Goal: Task Accomplishment & Management: Use online tool/utility

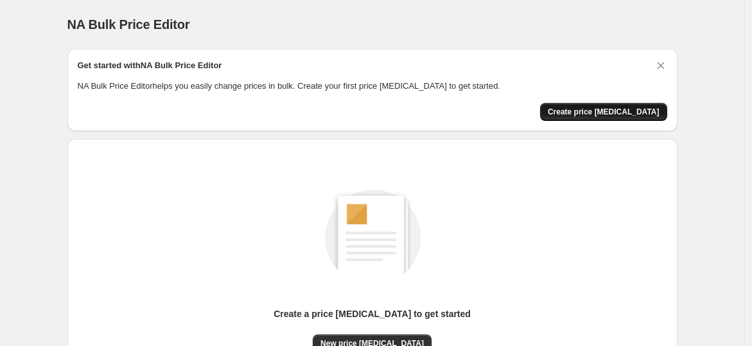
click at [648, 107] on span "Create price change job" at bounding box center [604, 112] width 112 height 10
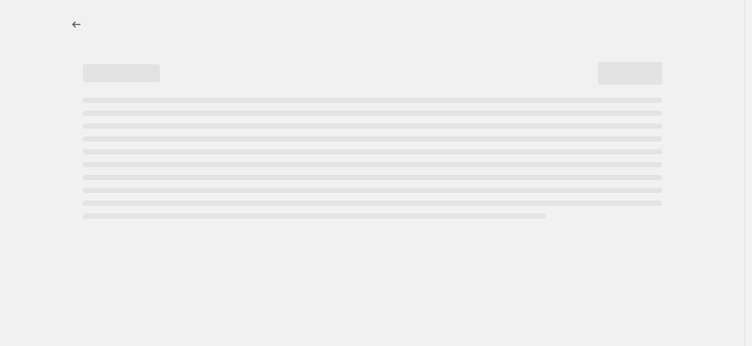
select select "percentage"
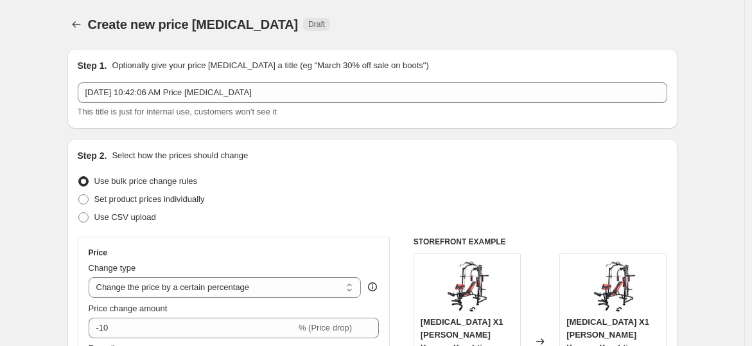
scroll to position [119, 0]
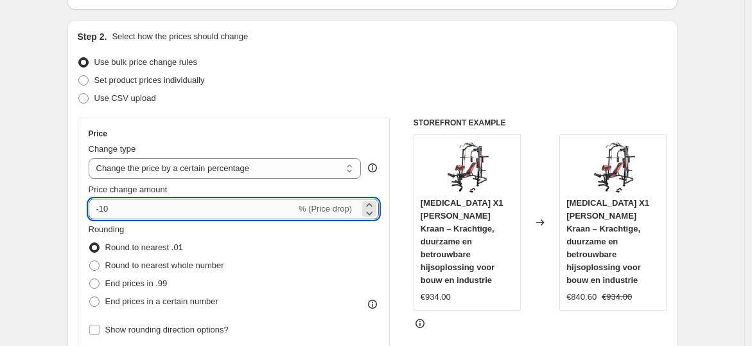
click at [213, 205] on input "-10" at bounding box center [193, 209] width 208 height 21
type input "-1"
type input "-2"
type input "-41"
click at [134, 280] on span "End prices in .99" at bounding box center [136, 283] width 62 height 10
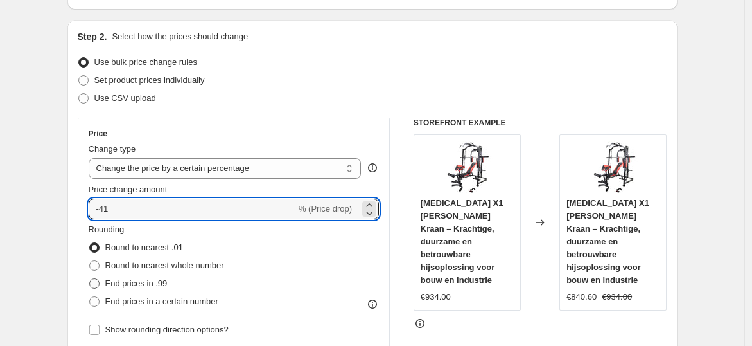
click at [90, 279] on input "End prices in .99" at bounding box center [89, 278] width 1 height 1
radio input "true"
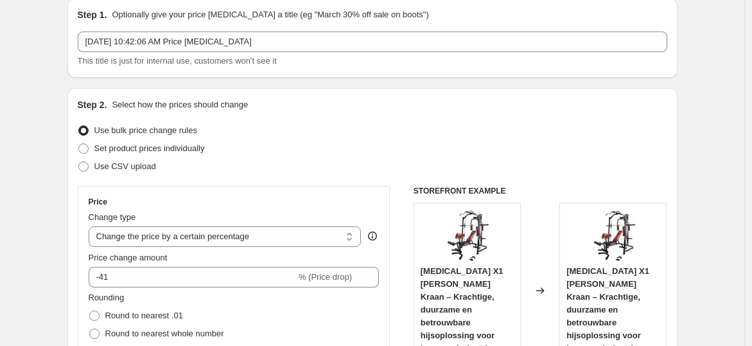
scroll to position [0, 0]
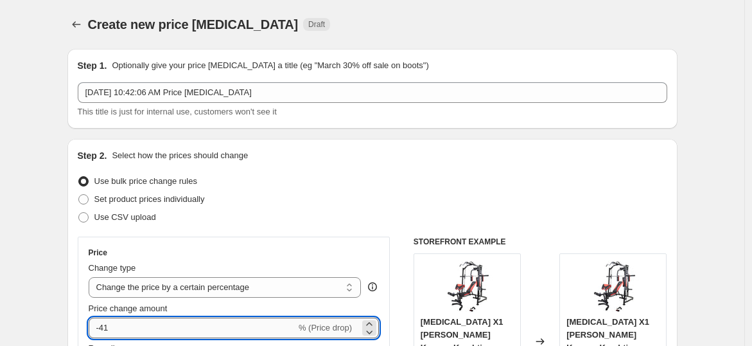
click at [251, 320] on input "-41" at bounding box center [193, 327] width 208 height 21
type input "-4"
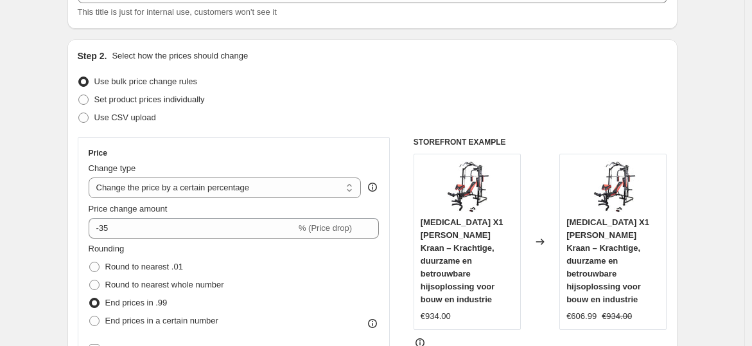
scroll to position [95, 0]
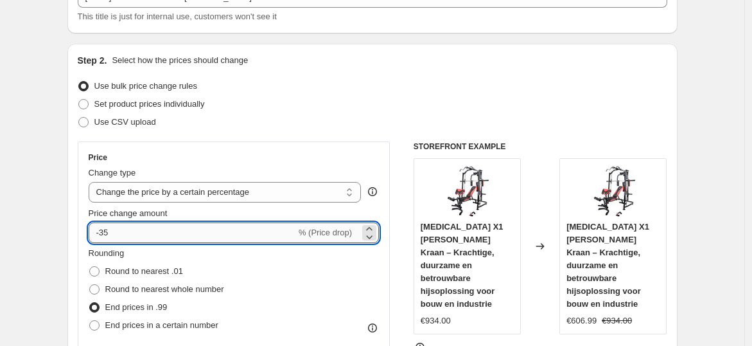
click at [223, 234] on input "-35" at bounding box center [193, 232] width 208 height 21
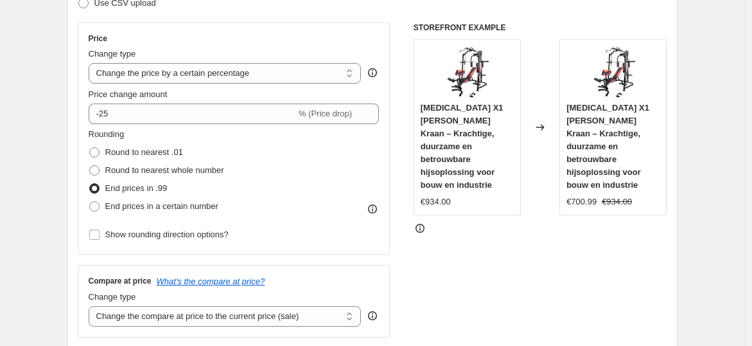
scroll to position [123, 0]
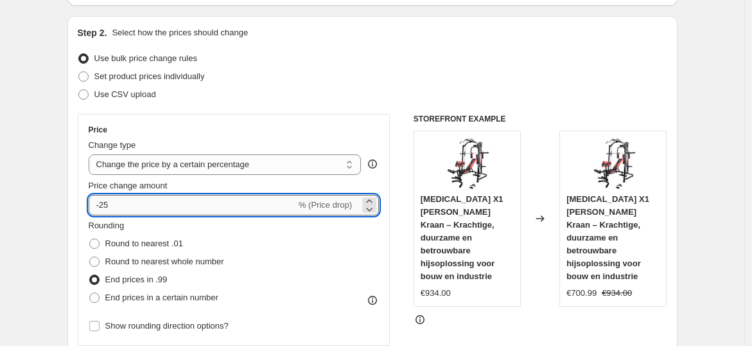
click at [123, 206] on input "-25" at bounding box center [193, 205] width 208 height 21
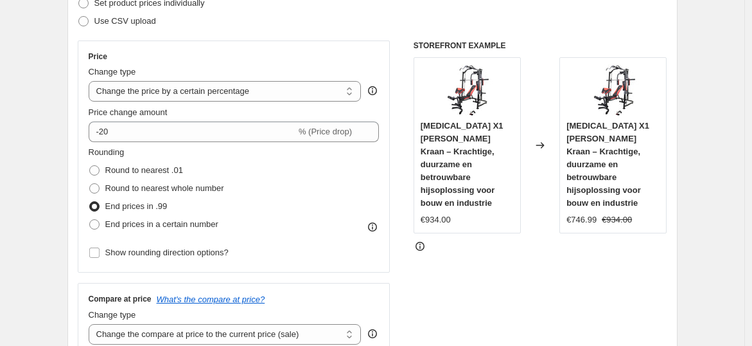
scroll to position [155, 0]
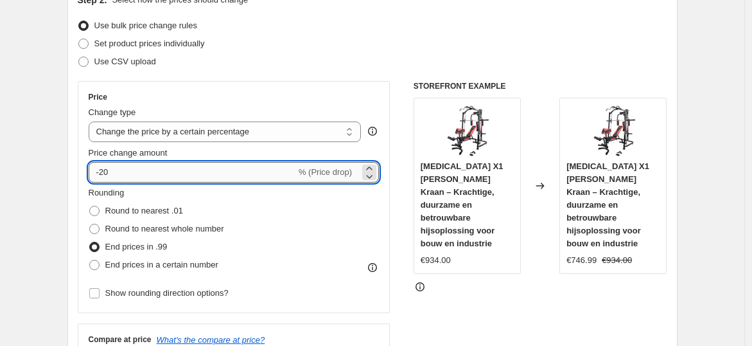
click at [107, 179] on input "-20" at bounding box center [193, 172] width 208 height 21
type input "-0"
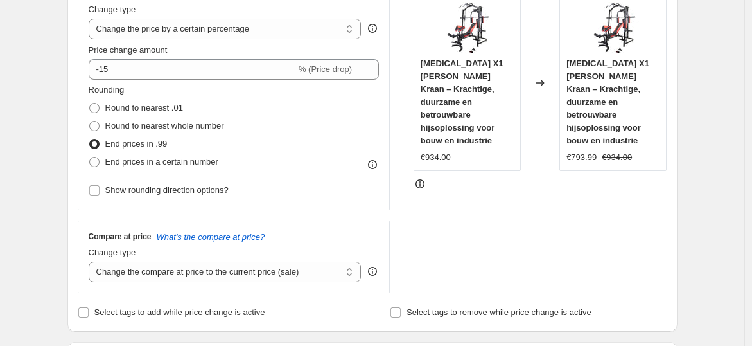
scroll to position [150, 0]
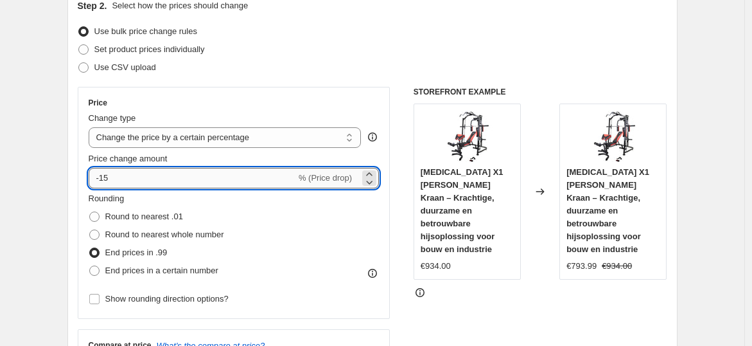
click at [121, 175] on input "-15" at bounding box center [193, 178] width 208 height 21
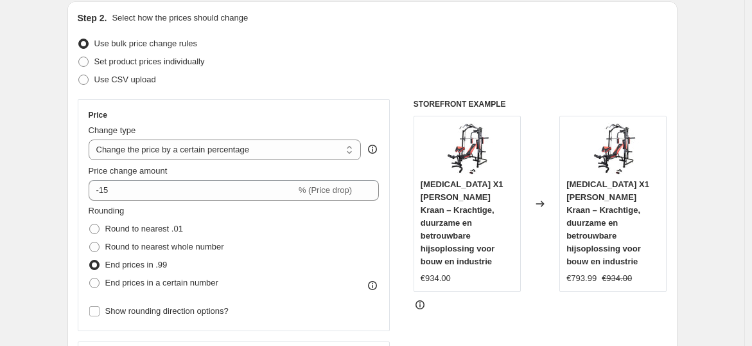
scroll to position [256, 0]
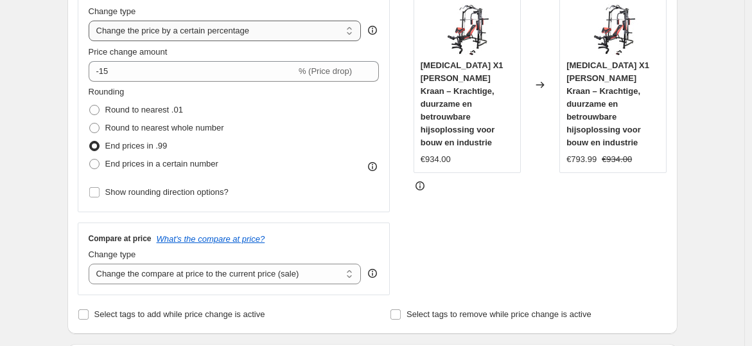
click at [353, 35] on select "Change the price to a certain amount Change the price by a certain amount Chang…" at bounding box center [225, 31] width 273 height 21
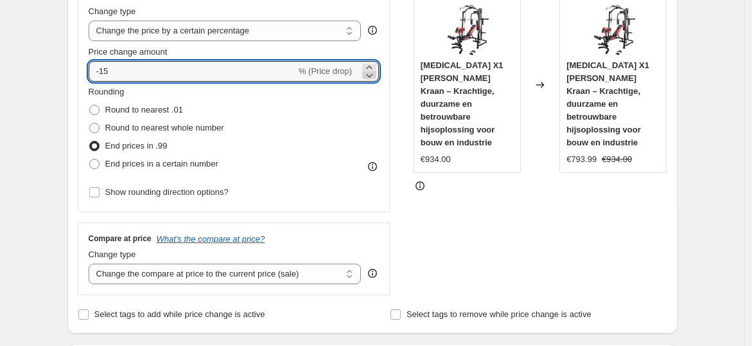
click at [369, 72] on icon at bounding box center [369, 75] width 13 height 13
click at [371, 65] on icon at bounding box center [369, 67] width 13 height 13
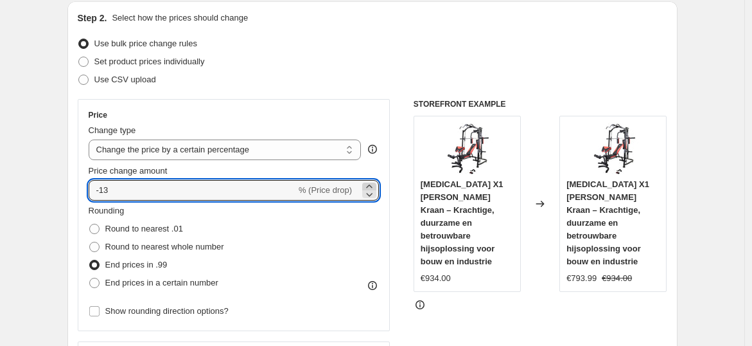
click at [372, 184] on icon at bounding box center [369, 186] width 13 height 13
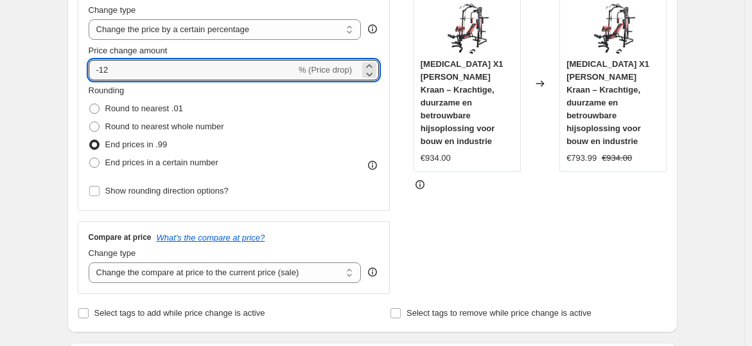
scroll to position [256, 0]
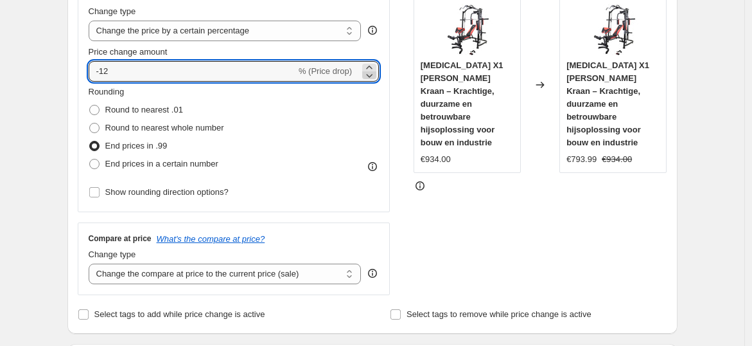
click at [376, 73] on icon at bounding box center [369, 75] width 13 height 13
type input "-15"
click at [357, 130] on div "Rounding Round to nearest .01 Round to nearest whole number End prices in .99 E…" at bounding box center [234, 128] width 291 height 87
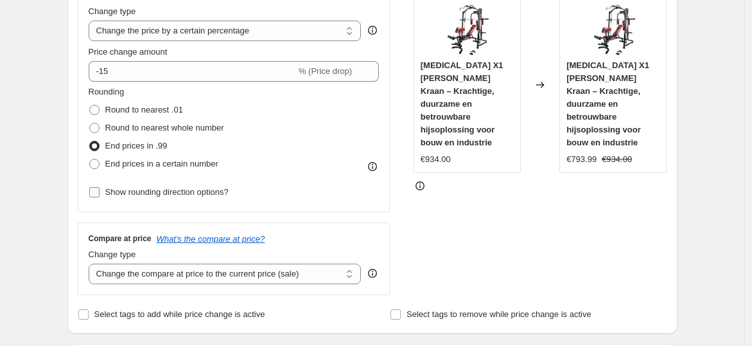
click at [196, 189] on span "Show rounding direction options?" at bounding box center [166, 192] width 123 height 10
click at [100, 189] on input "Show rounding direction options?" at bounding box center [94, 192] width 10 height 10
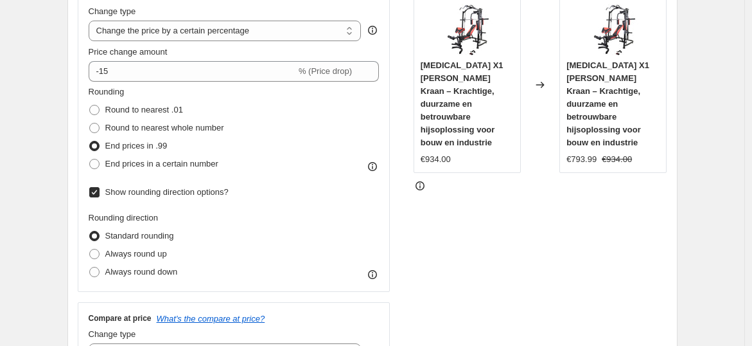
click at [195, 188] on span "Show rounding direction options?" at bounding box center [166, 192] width 123 height 10
click at [100, 188] on input "Show rounding direction options?" at bounding box center [94, 192] width 10 height 10
checkbox input "false"
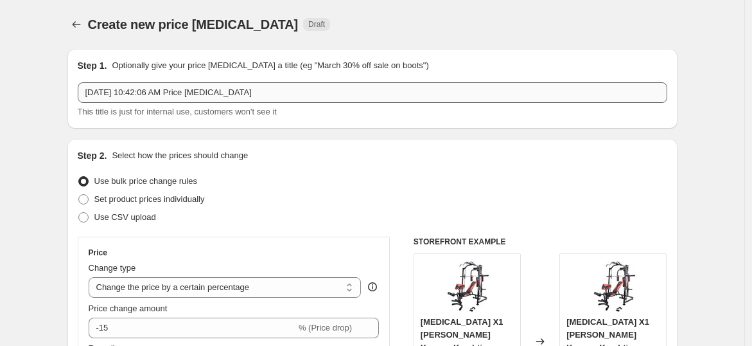
scroll to position [0, 0]
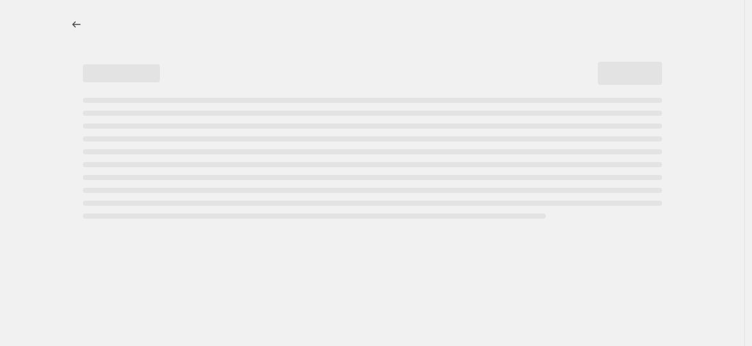
select select "percentage"
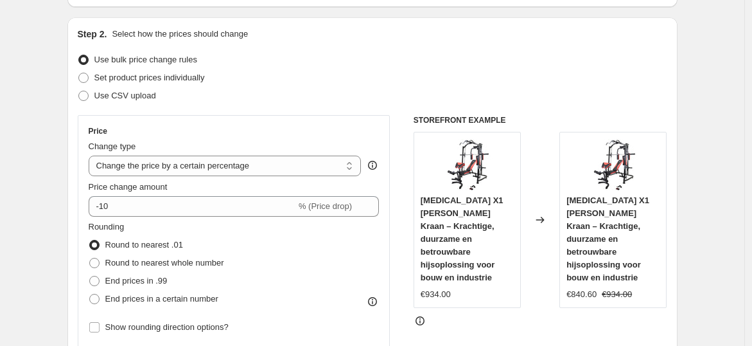
scroll to position [119, 0]
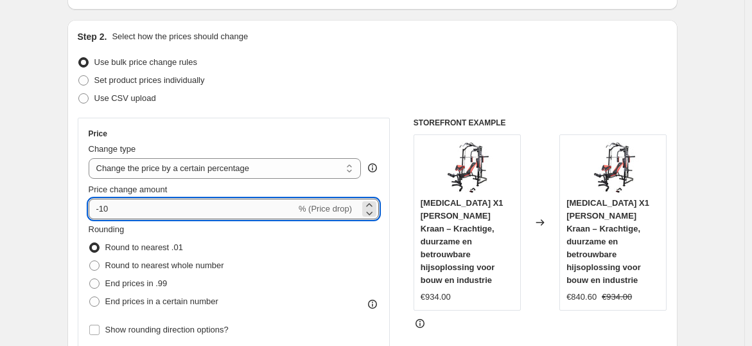
click at [105, 211] on input "-10" at bounding box center [193, 209] width 208 height 21
type input "-20"
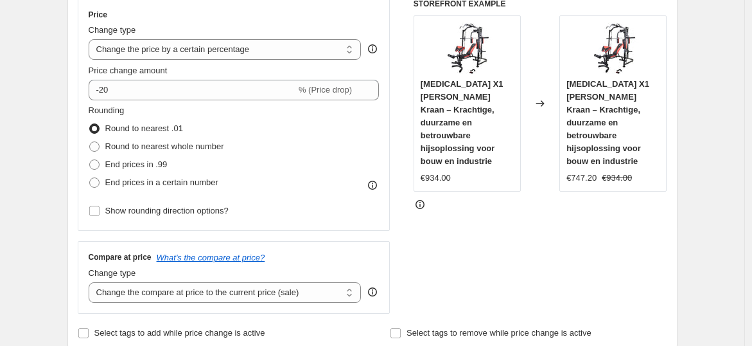
scroll to position [357, 0]
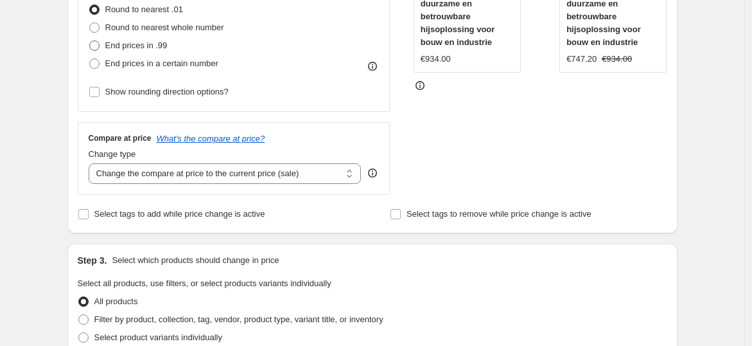
click at [92, 45] on span at bounding box center [94, 45] width 10 height 10
click at [90, 41] on input "End prices in .99" at bounding box center [89, 40] width 1 height 1
radio input "true"
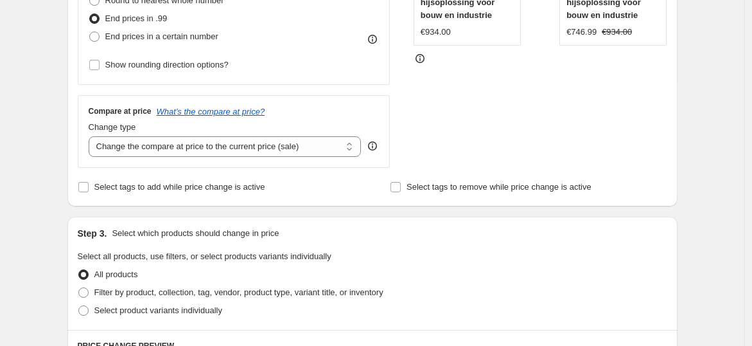
scroll to position [238, 0]
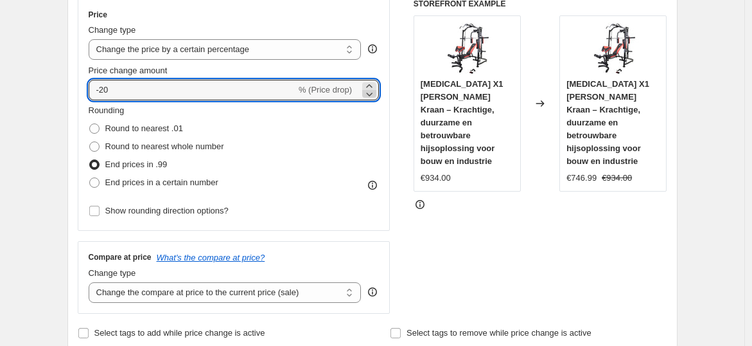
click at [368, 92] on icon at bounding box center [369, 93] width 13 height 13
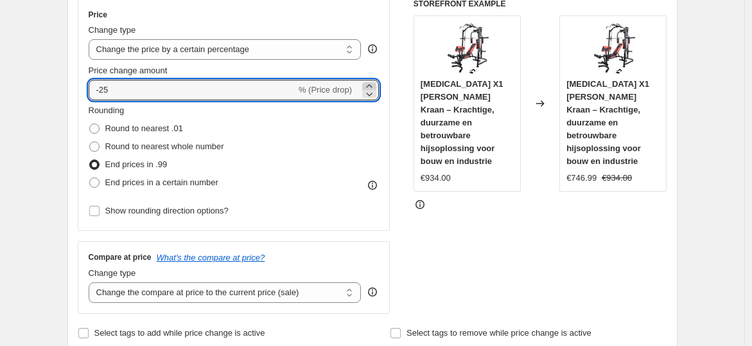
click at [369, 85] on icon at bounding box center [369, 86] width 13 height 13
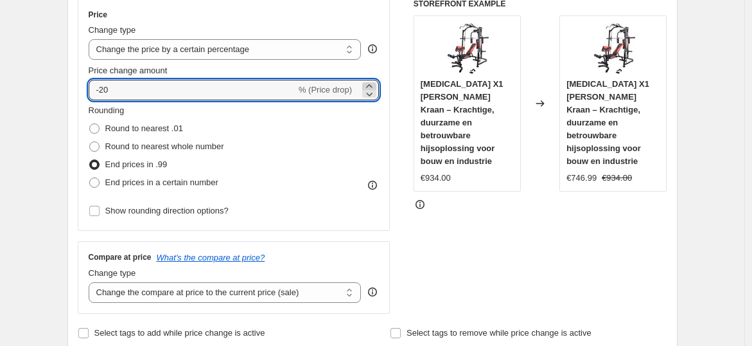
click at [369, 85] on icon at bounding box center [369, 86] width 13 height 13
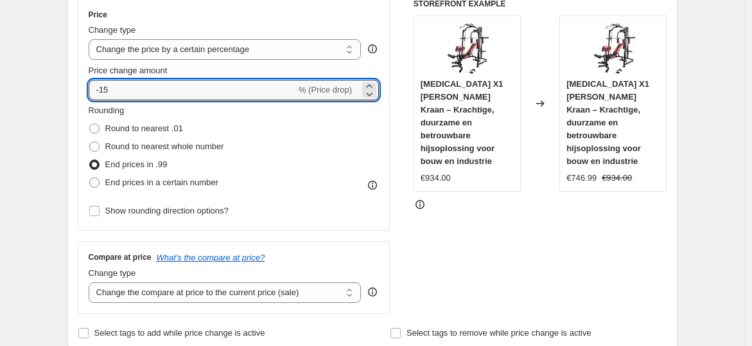
click at [348, 144] on div "Rounding Round to nearest .01 Round to nearest whole number End prices in .99 E…" at bounding box center [234, 147] width 291 height 87
click at [370, 85] on icon at bounding box center [369, 86] width 13 height 13
click at [372, 91] on icon at bounding box center [369, 93] width 13 height 13
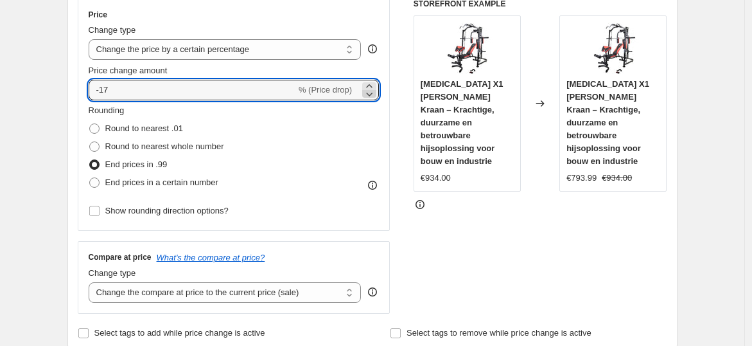
click at [376, 89] on icon at bounding box center [369, 93] width 13 height 13
type input "-18"
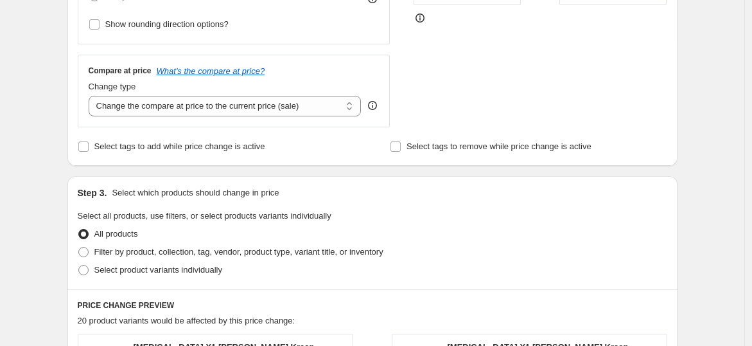
scroll to position [357, 0]
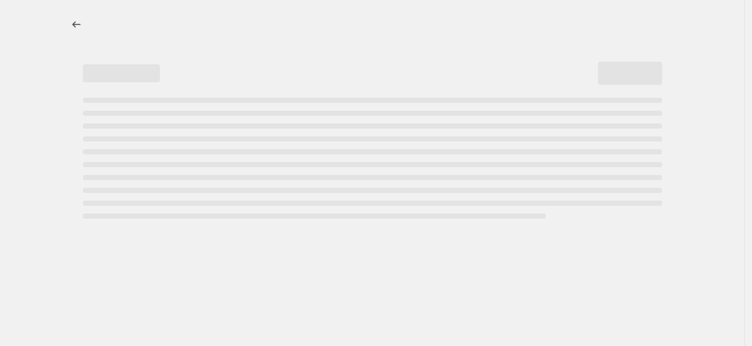
select select "percentage"
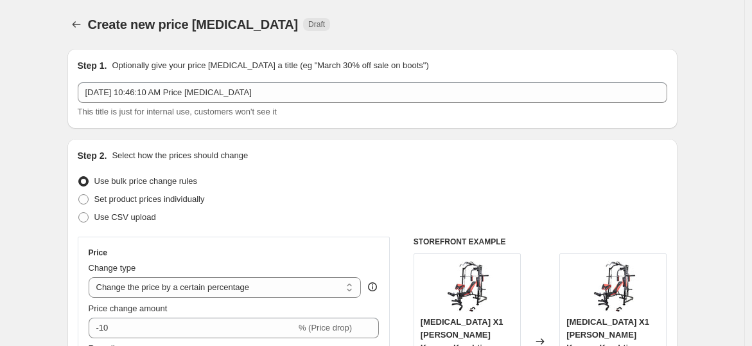
scroll to position [119, 0]
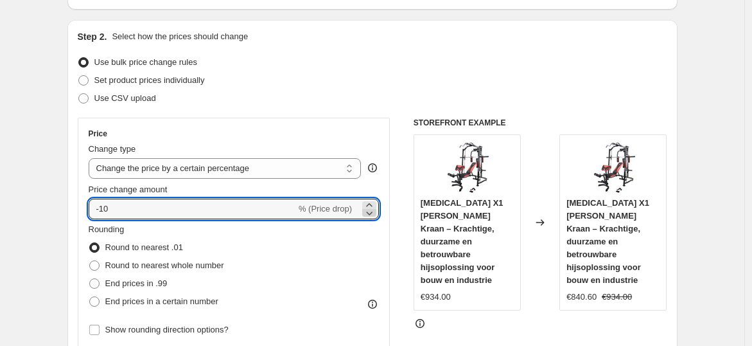
click at [369, 216] on icon at bounding box center [369, 212] width 13 height 13
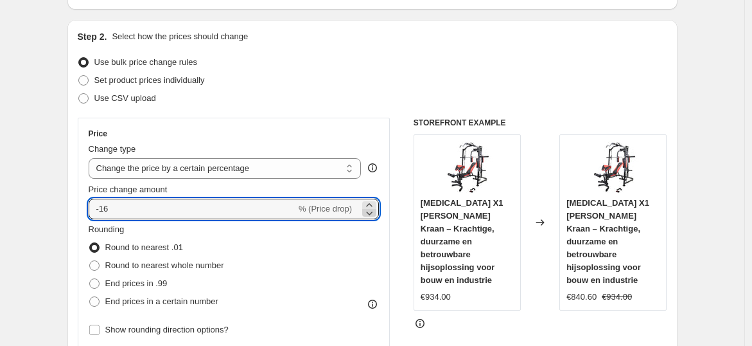
click at [369, 216] on icon at bounding box center [369, 212] width 13 height 13
type input "-17"
click at [283, 209] on input "-17" at bounding box center [193, 209] width 208 height 21
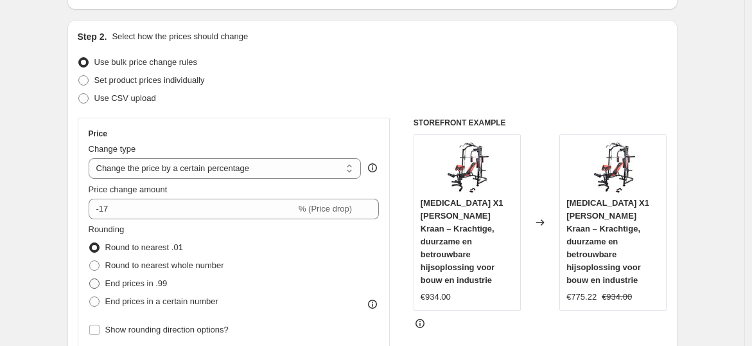
click at [141, 288] on span "End prices in .99" at bounding box center [136, 283] width 62 height 13
click at [90, 279] on input "End prices in .99" at bounding box center [89, 278] width 1 height 1
radio input "true"
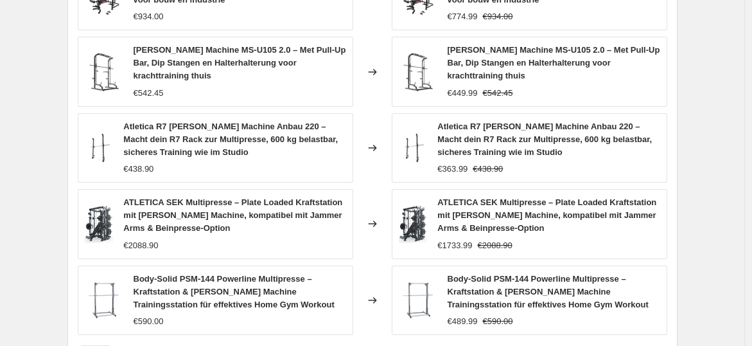
scroll to position [1007, 0]
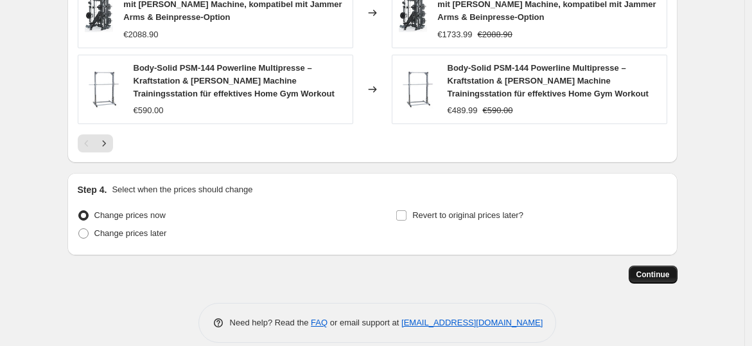
click at [655, 269] on span "Continue" at bounding box center [653, 274] width 33 height 10
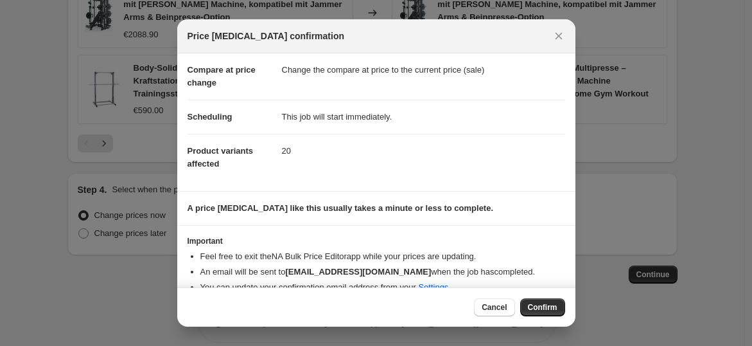
scroll to position [75, 0]
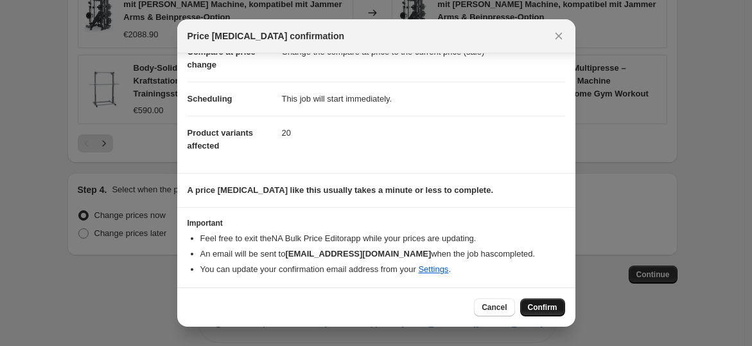
click at [530, 308] on span "Confirm" at bounding box center [543, 307] width 30 height 10
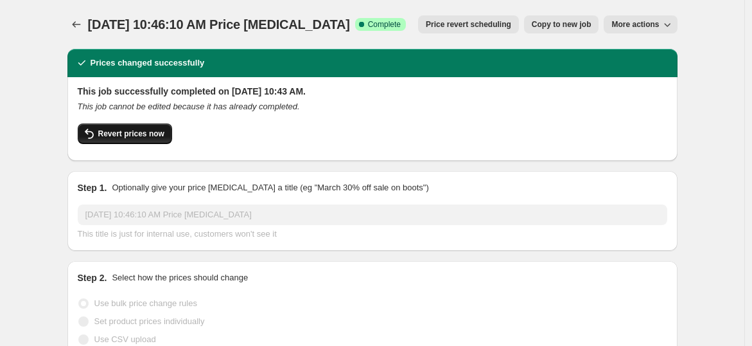
click at [134, 125] on button "Revert prices now" at bounding box center [125, 133] width 94 height 21
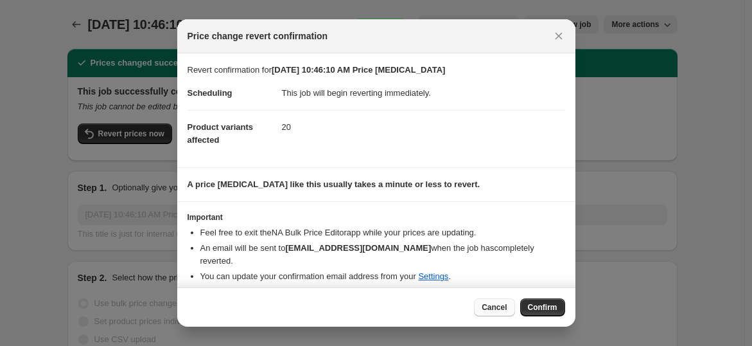
click at [486, 302] on button "Cancel" at bounding box center [494, 307] width 40 height 18
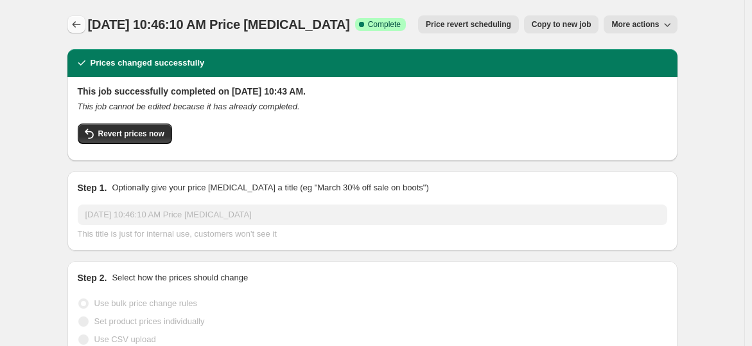
click at [76, 22] on icon "Price change jobs" at bounding box center [76, 24] width 13 height 13
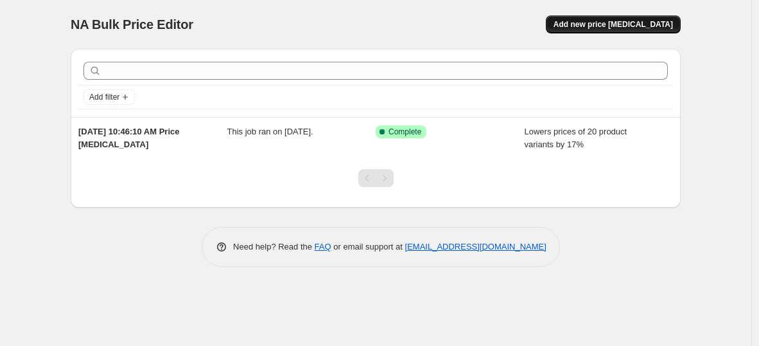
click at [594, 31] on button "Add new price [MEDICAL_DATA]" at bounding box center [613, 24] width 135 height 18
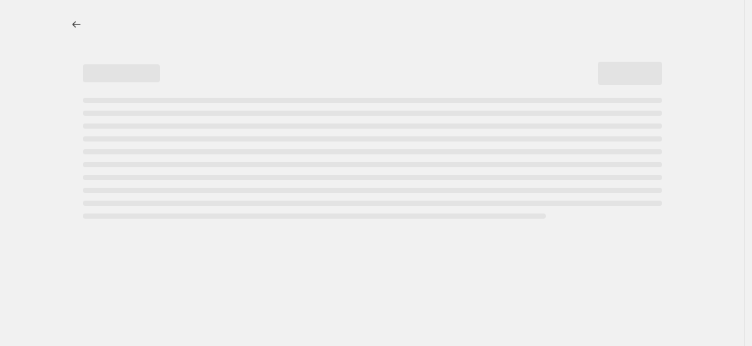
select select "percentage"
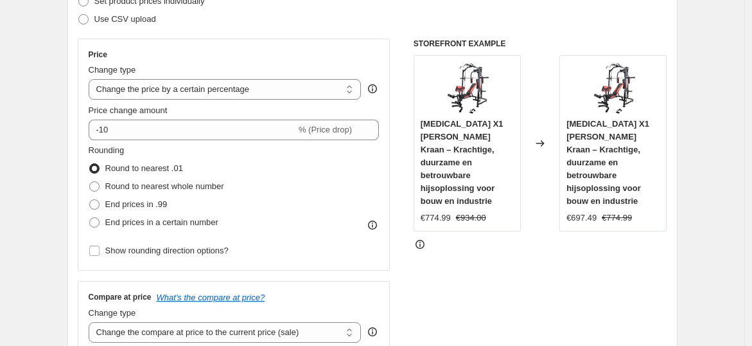
scroll to position [238, 0]
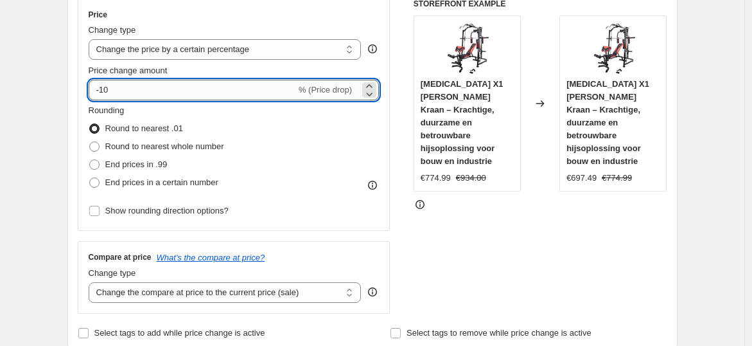
click at [176, 94] on input "-10" at bounding box center [193, 90] width 208 height 21
type input "-1"
type input "-20"
click at [127, 156] on label "End prices in .99" at bounding box center [128, 164] width 79 height 18
click at [90, 159] on input "End prices in .99" at bounding box center [89, 159] width 1 height 1
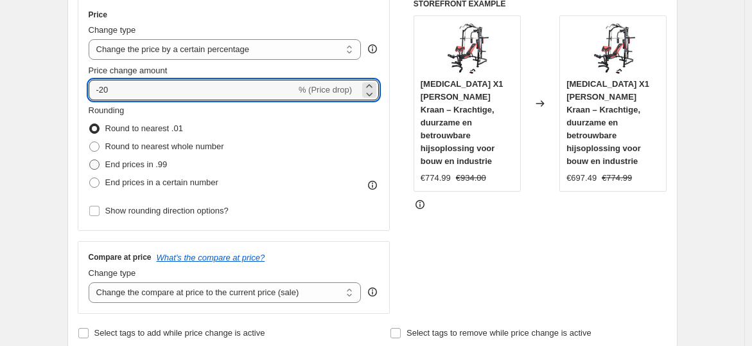
radio input "true"
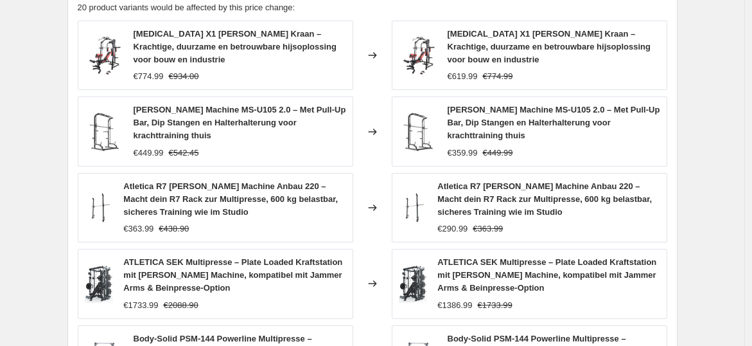
scroll to position [1007, 0]
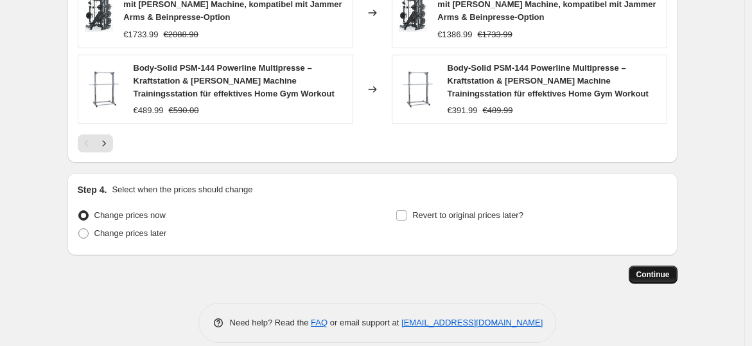
click at [650, 269] on span "Continue" at bounding box center [653, 274] width 33 height 10
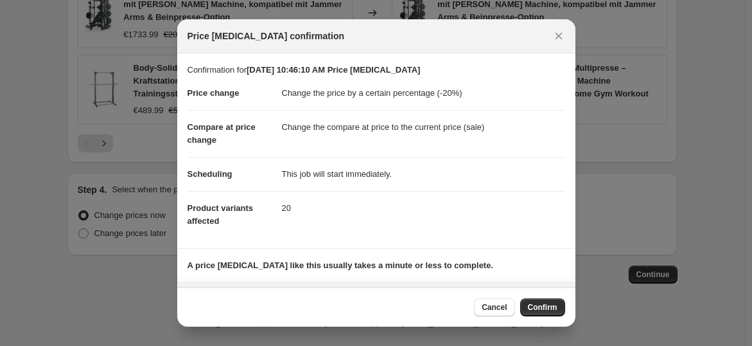
click at [535, 308] on span "Confirm" at bounding box center [543, 307] width 30 height 10
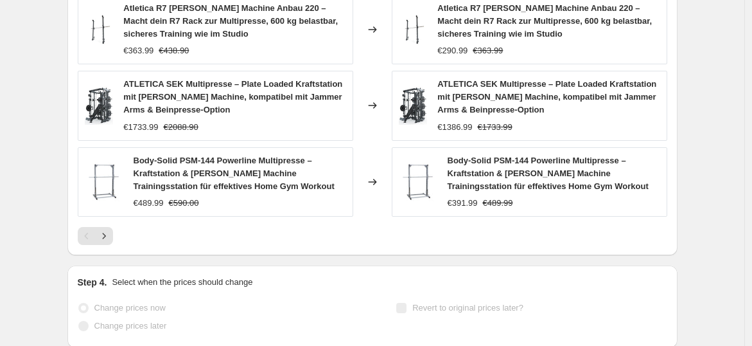
scroll to position [1041, 0]
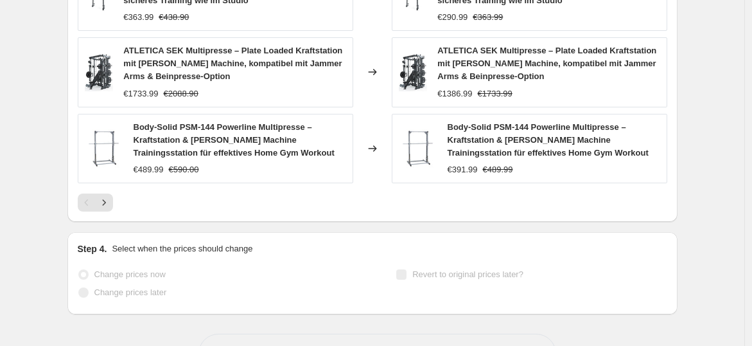
select select "percentage"
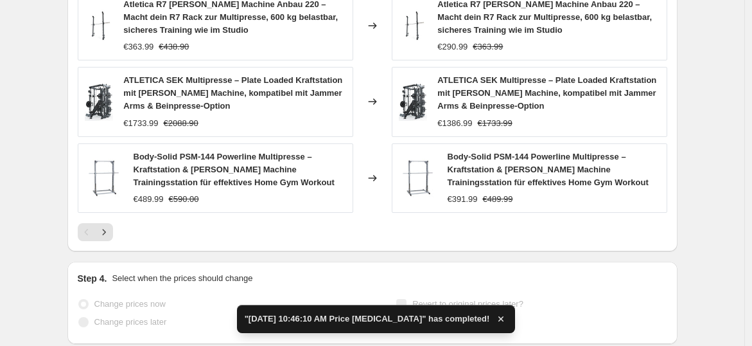
scroll to position [0, 0]
